Goal: Navigation & Orientation: Find specific page/section

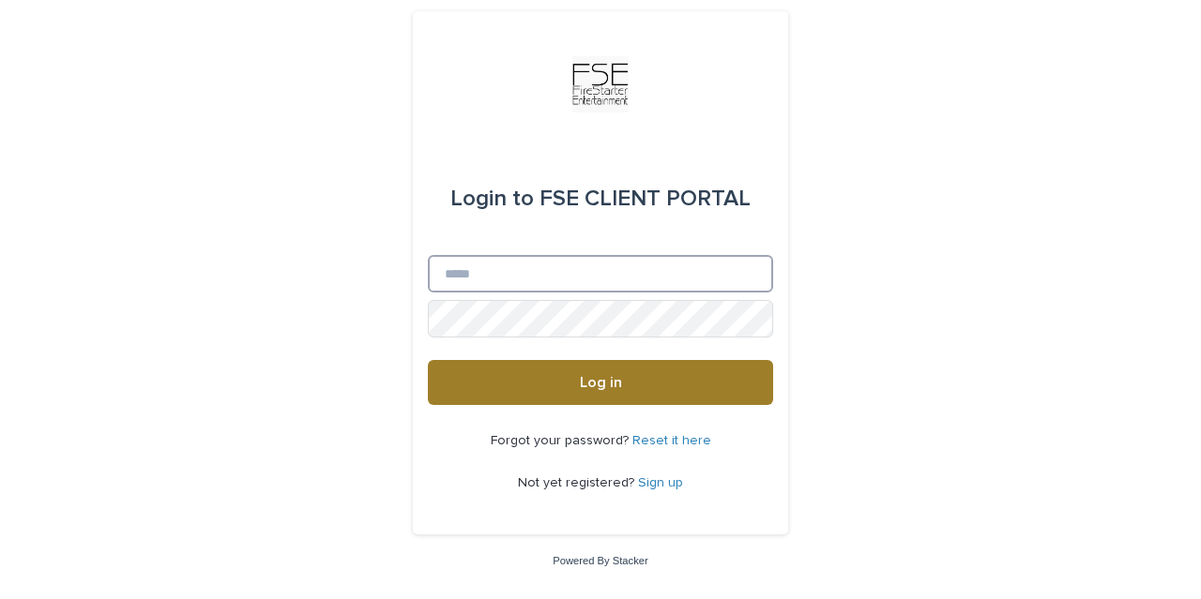
type input "**********"
click at [638, 389] on button "Log in" at bounding box center [600, 382] width 345 height 45
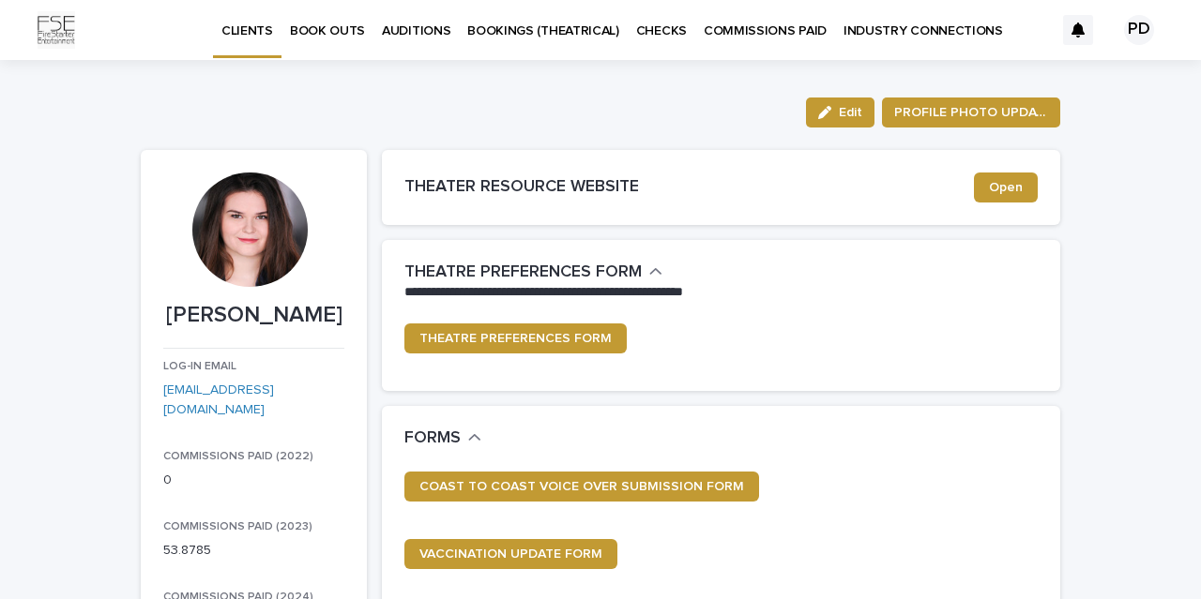
click at [868, 32] on p "INDUSTRY CONNECTIONS" at bounding box center [922, 19] width 159 height 39
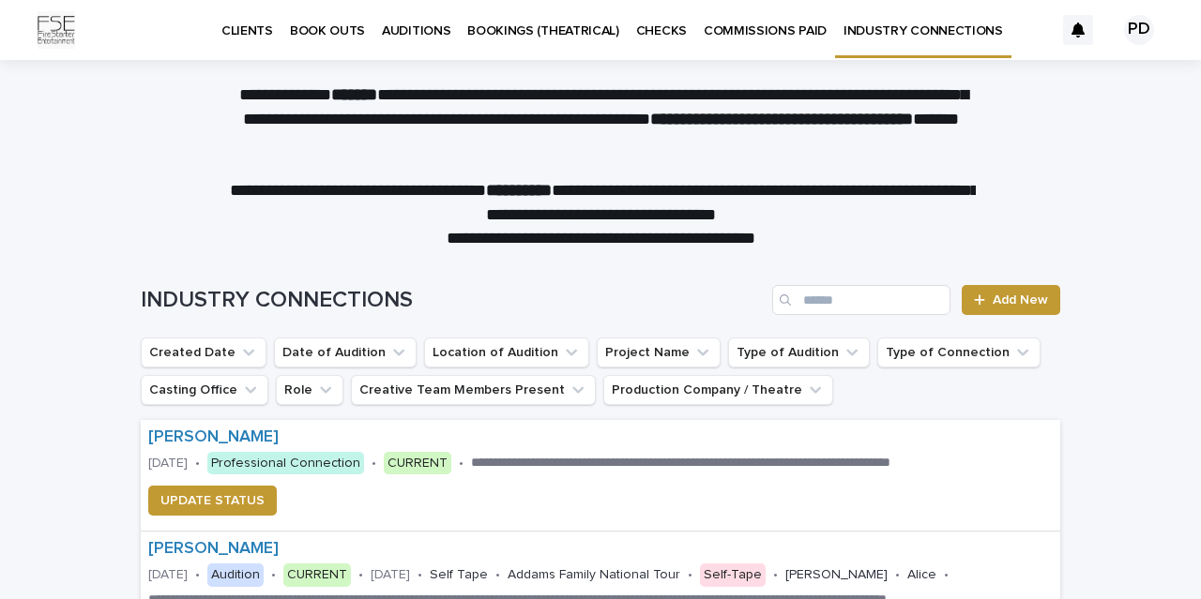
click at [241, 29] on p "CLIENTS" at bounding box center [247, 19] width 52 height 39
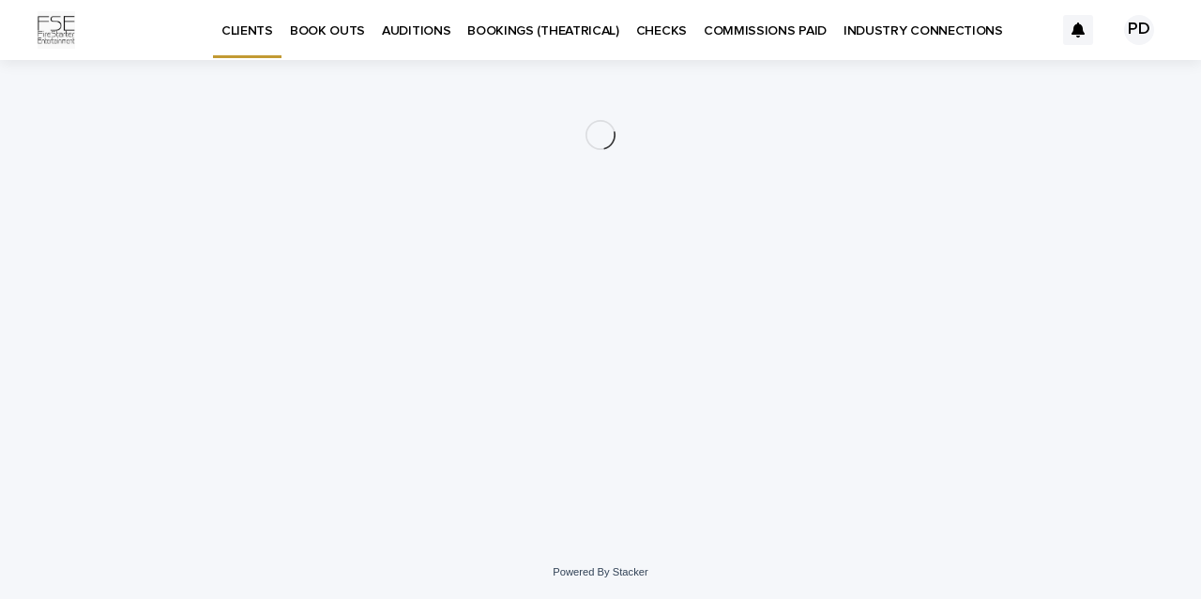
click at [338, 25] on p "BOOK OUTS" at bounding box center [327, 19] width 75 height 39
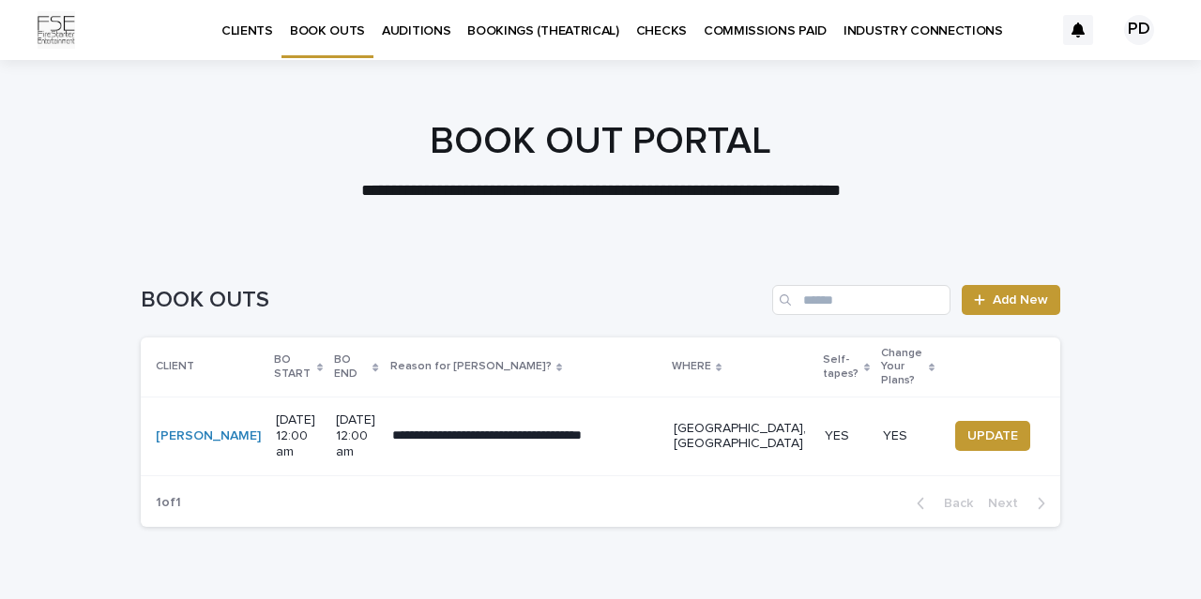
click at [406, 29] on p "AUDITIONS" at bounding box center [416, 19] width 68 height 39
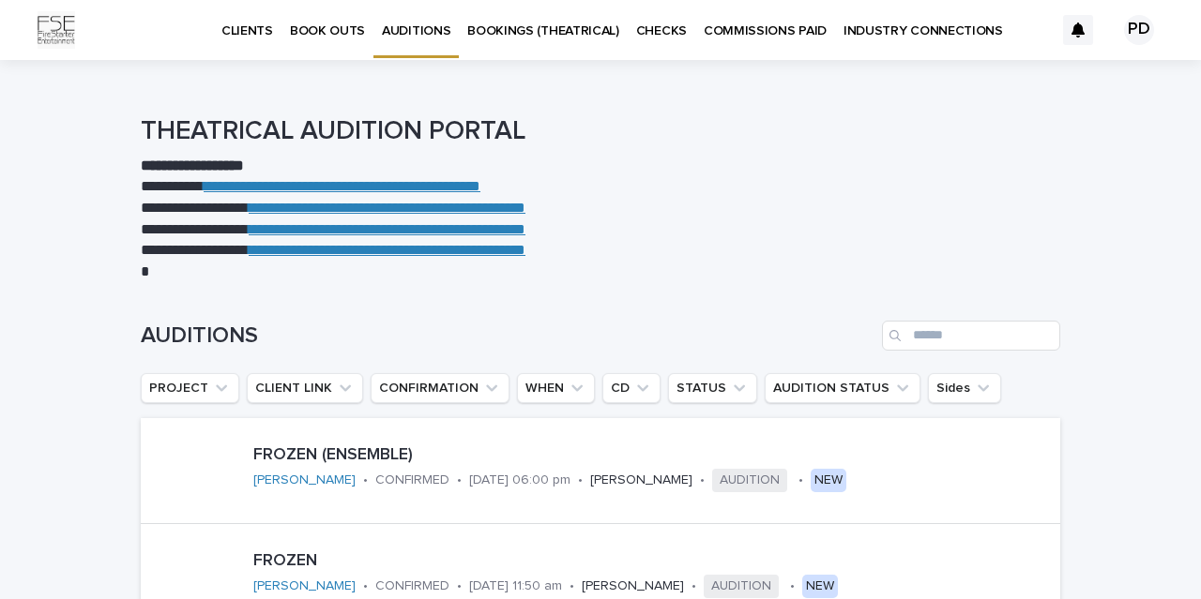
click at [554, 18] on p "BOOKINGS (THEATRICAL)" at bounding box center [543, 19] width 152 height 39
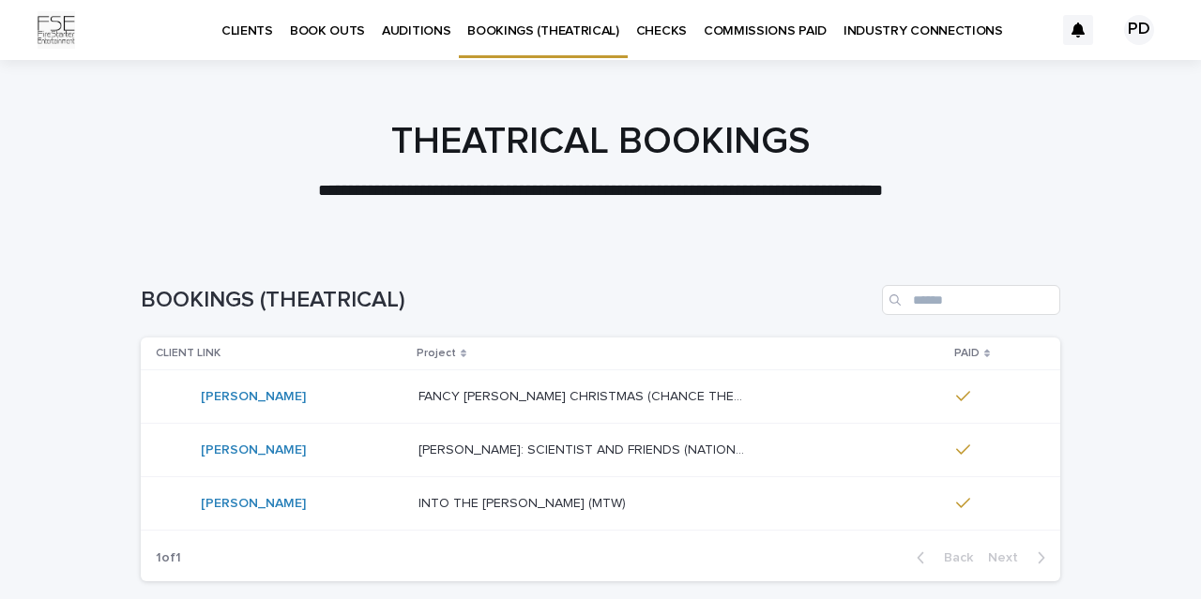
click at [239, 23] on p "CLIENTS" at bounding box center [247, 19] width 52 height 39
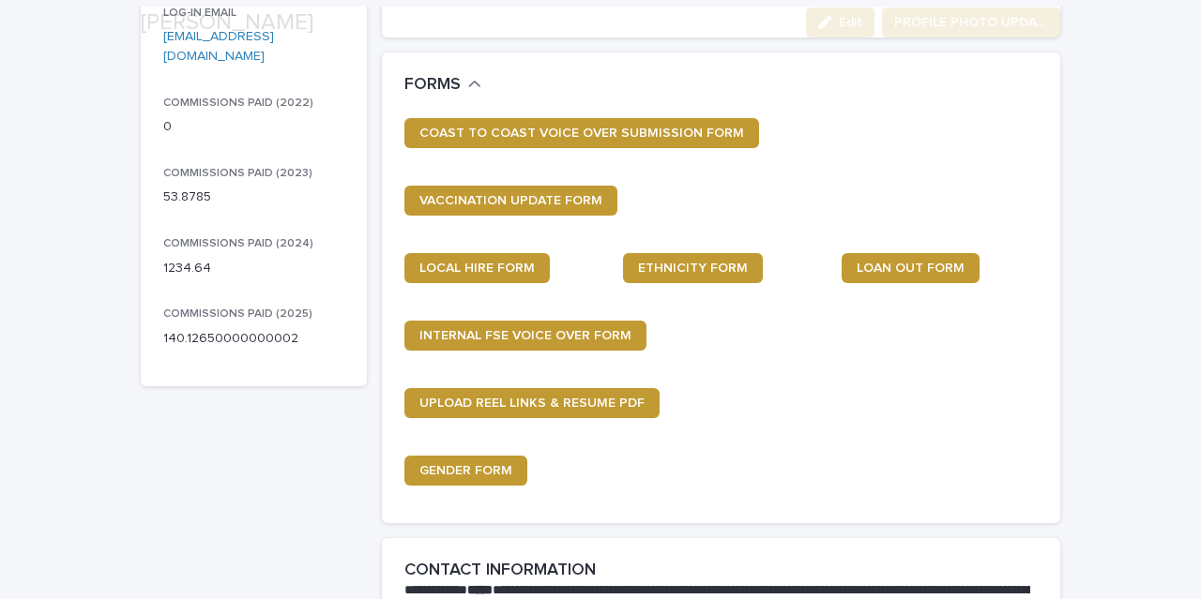
scroll to position [355, 0]
